Goal: Unclear: Browse casually

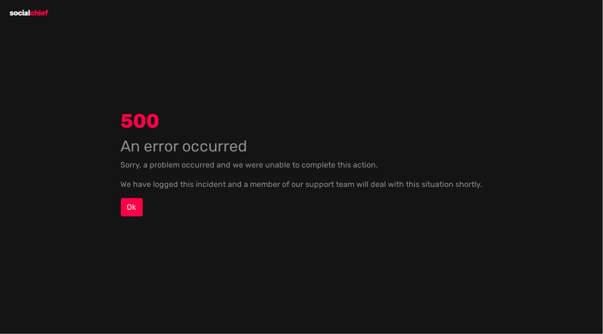
click at [30, 11] on div "500 An error occurred Sorry, a problem occurred and we were unable to complete …" at bounding box center [301, 167] width 603 height 334
click at [29, 8] on div "500 An error occurred Sorry, a problem occurred and we were unable to complete …" at bounding box center [301, 167] width 603 height 334
click at [130, 213] on link "Ok" at bounding box center [132, 207] width 22 height 18
click at [21, 15] on div "500 An error occurred Sorry, a problem occurred and we were unable to complete …" at bounding box center [301, 167] width 603 height 334
click at [26, 15] on div "500 An error occurred Sorry, a problem occurred and we were unable to complete …" at bounding box center [301, 167] width 603 height 334
